Goal: Information Seeking & Learning: Check status

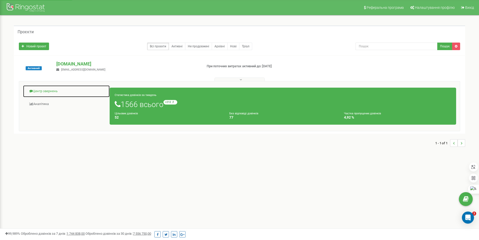
click at [42, 90] on link "Центр звернень" at bounding box center [66, 91] width 87 height 12
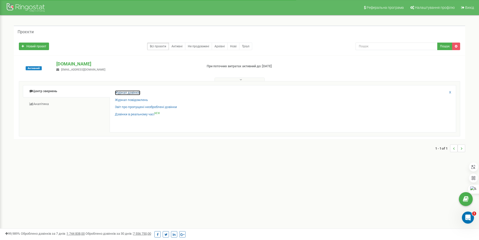
click at [121, 94] on link "Журнал дзвінків" at bounding box center [127, 92] width 25 height 5
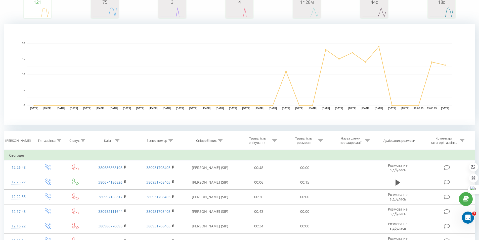
scroll to position [126, 0]
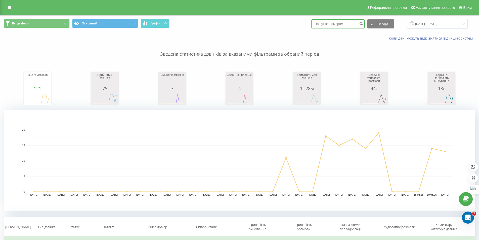
click at [342, 22] on input at bounding box center [338, 23] width 53 height 9
paste input "+380962477574"
type input "+380962477574"
click at [364, 22] on icon "submit" at bounding box center [361, 22] width 4 height 3
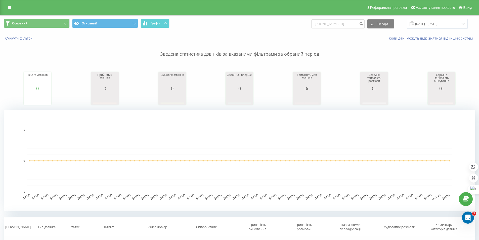
scroll to position [114, 0]
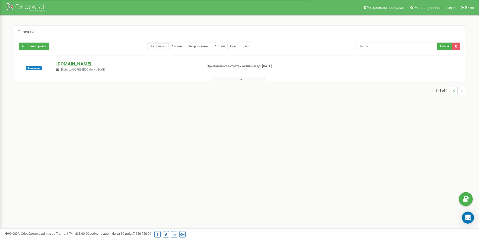
click at [69, 66] on p "[DOMAIN_NAME]" at bounding box center [127, 64] width 142 height 7
click at [25, 69] on div "Активний" at bounding box center [33, 68] width 37 height 15
click at [32, 68] on span "Активний" at bounding box center [34, 68] width 16 height 4
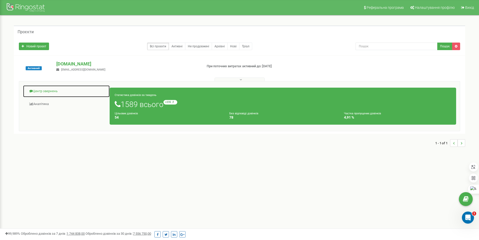
click at [50, 93] on link "Центр звернень" at bounding box center [66, 91] width 87 height 12
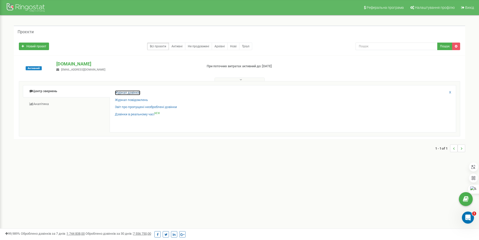
click at [126, 94] on link "Журнал дзвінків" at bounding box center [127, 92] width 25 height 5
click at [130, 94] on link "Журнал дзвінків" at bounding box center [127, 92] width 25 height 5
click at [160, 108] on link "Звіт про пропущені необроблені дзвінки" at bounding box center [146, 107] width 62 height 5
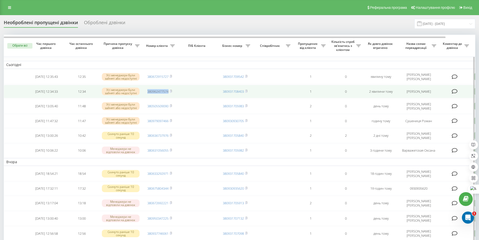
drag, startPoint x: 170, startPoint y: 93, endPoint x: 146, endPoint y: 95, distance: 24.0
click at [146, 95] on td "380962477574" at bounding box center [159, 91] width 35 height 13
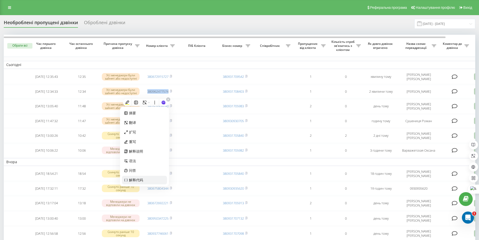
copy link "380962477574"
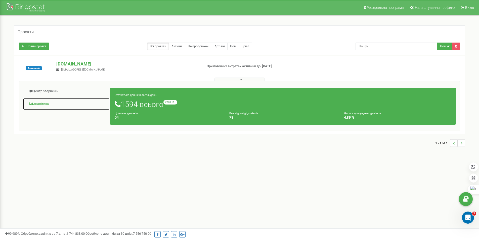
click at [39, 104] on link "Аналiтика" at bounding box center [66, 104] width 87 height 12
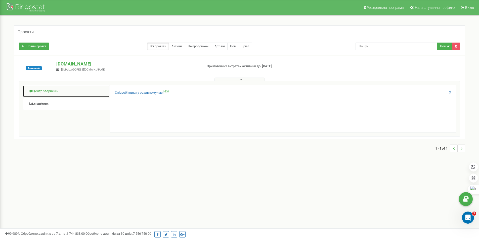
click at [63, 91] on link "Центр звернень" at bounding box center [66, 91] width 87 height 12
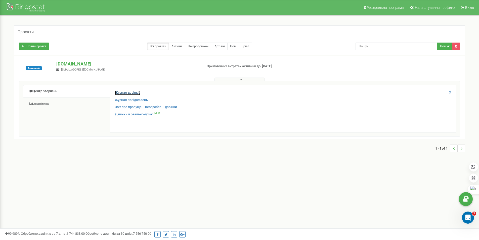
click at [121, 94] on link "Журнал дзвінків" at bounding box center [127, 92] width 25 height 5
